Goal: Transaction & Acquisition: Book appointment/travel/reservation

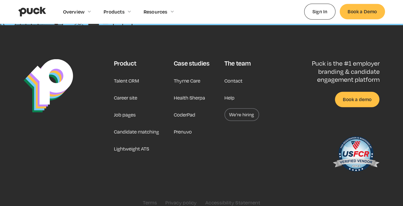
scroll to position [1372, 0]
click at [128, 78] on link "Talent CRM" at bounding box center [126, 80] width 25 height 13
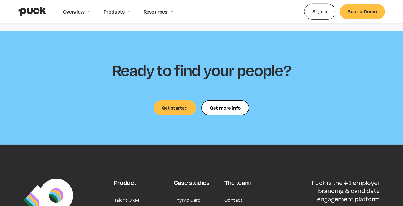
scroll to position [1555, 0]
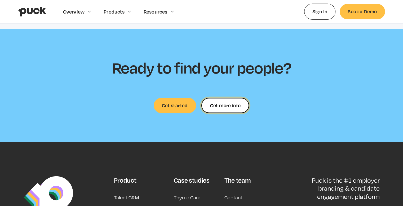
click at [223, 105] on div "Get more info" at bounding box center [225, 105] width 31 height 0
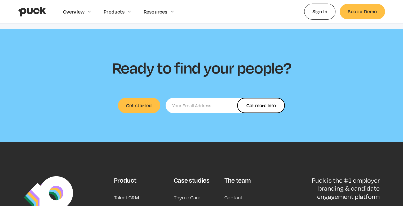
scroll to position [1580, 0]
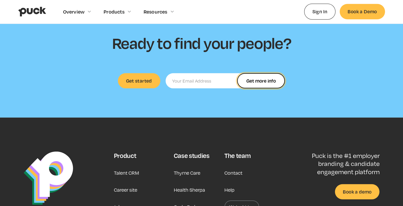
click at [262, 79] on input "Get more info" at bounding box center [261, 80] width 48 height 15
click at [181, 101] on section "Ready to find your people? Get started Get more info Get more info Thank you! Y…" at bounding box center [201, 61] width 403 height 114
click at [250, 78] on input "Get more info" at bounding box center [261, 80] width 48 height 15
click at [183, 108] on section "Ready to find your people? Get started Get more info Get more info Thank you! Y…" at bounding box center [201, 61] width 403 height 114
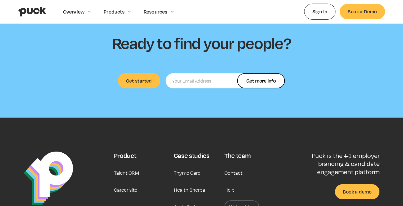
click at [152, 106] on section "Ready to find your people? Get started Get more info Get more info Thank you! Y…" at bounding box center [201, 61] width 403 height 114
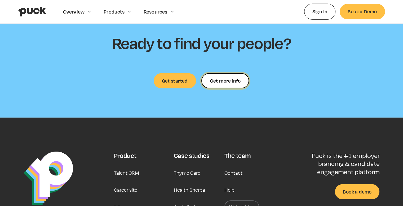
click at [224, 81] on div "Get more info" at bounding box center [225, 81] width 31 height 0
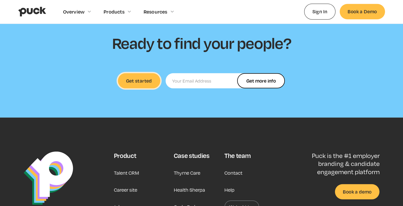
click at [146, 81] on link "Get started" at bounding box center [139, 80] width 42 height 15
